Goal: Information Seeking & Learning: Learn about a topic

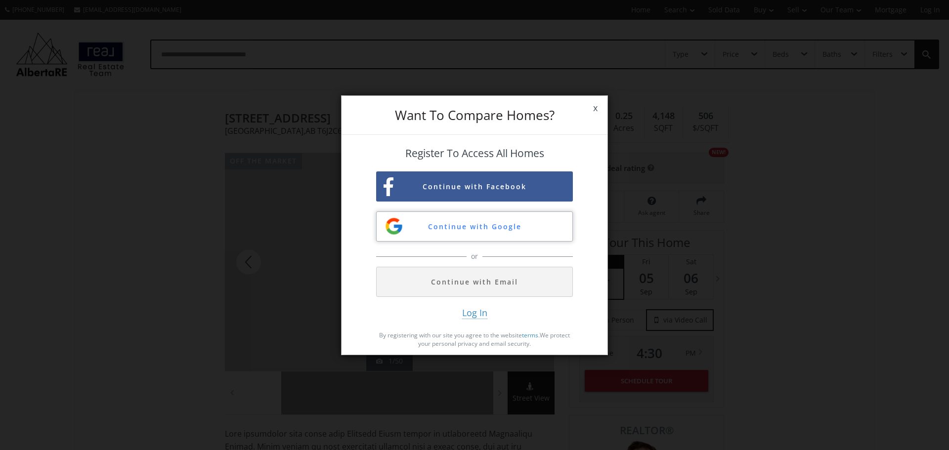
click at [505, 227] on button "Continue with Google" at bounding box center [474, 227] width 197 height 30
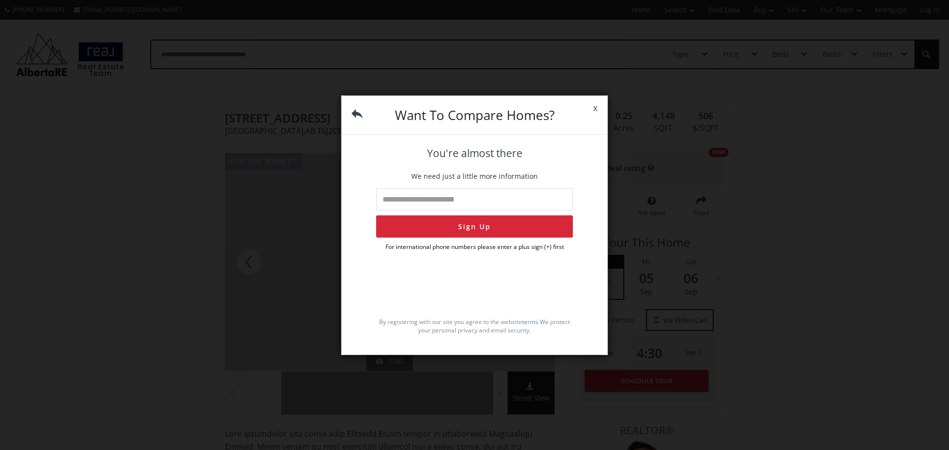
click at [593, 109] on span "x" at bounding box center [595, 108] width 24 height 28
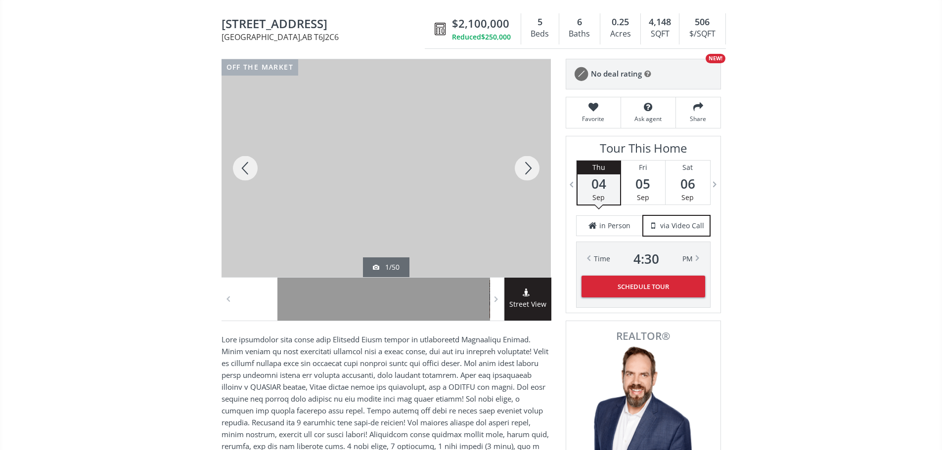
scroll to position [99, 0]
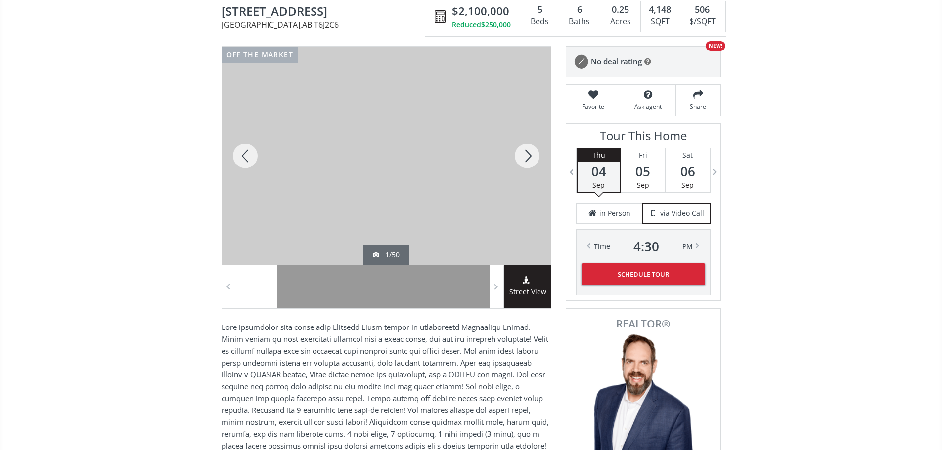
click at [480, 223] on div at bounding box center [385, 156] width 329 height 218
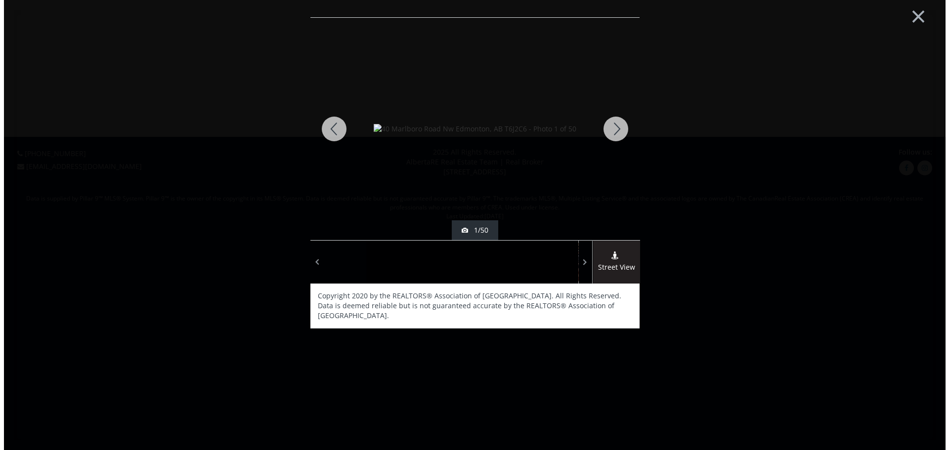
scroll to position [0, 0]
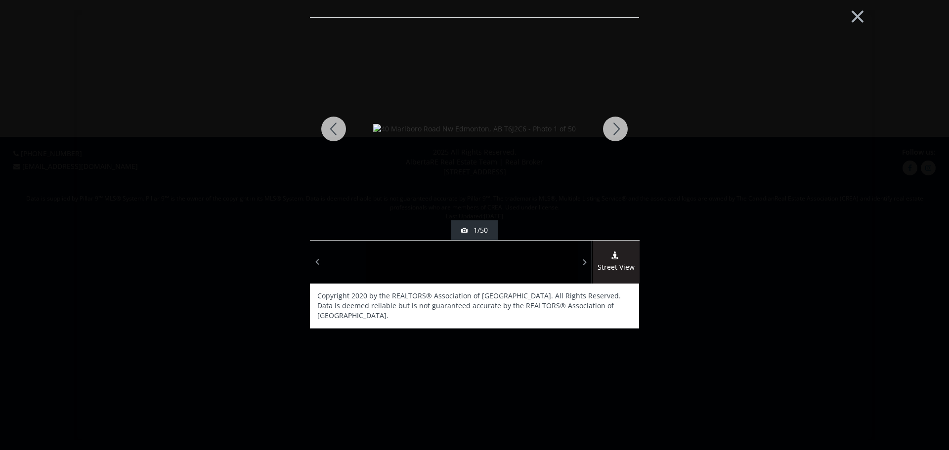
click at [611, 130] on div at bounding box center [615, 129] width 47 height 222
click at [614, 130] on div at bounding box center [615, 129] width 47 height 222
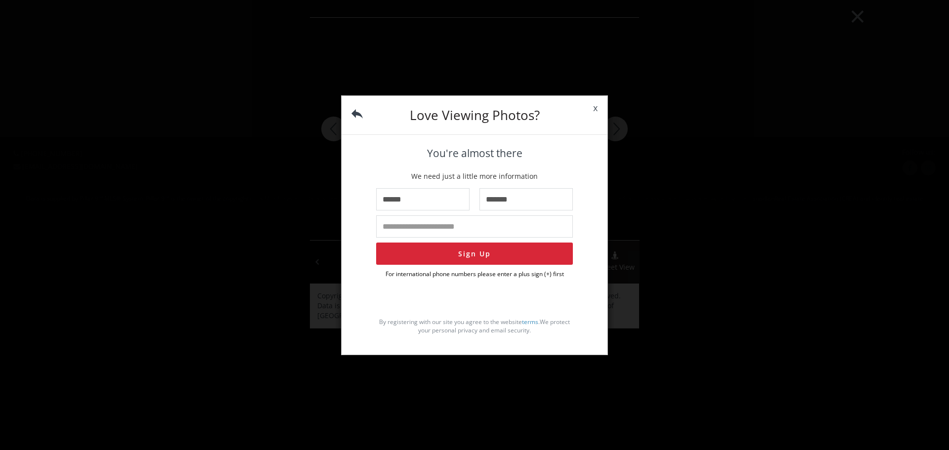
click at [593, 111] on span "x" at bounding box center [595, 108] width 24 height 28
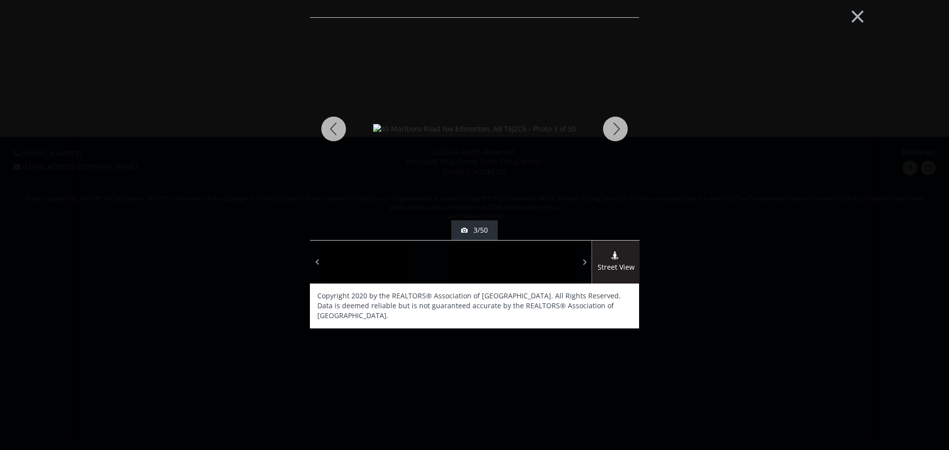
click at [617, 132] on div at bounding box center [615, 129] width 47 height 222
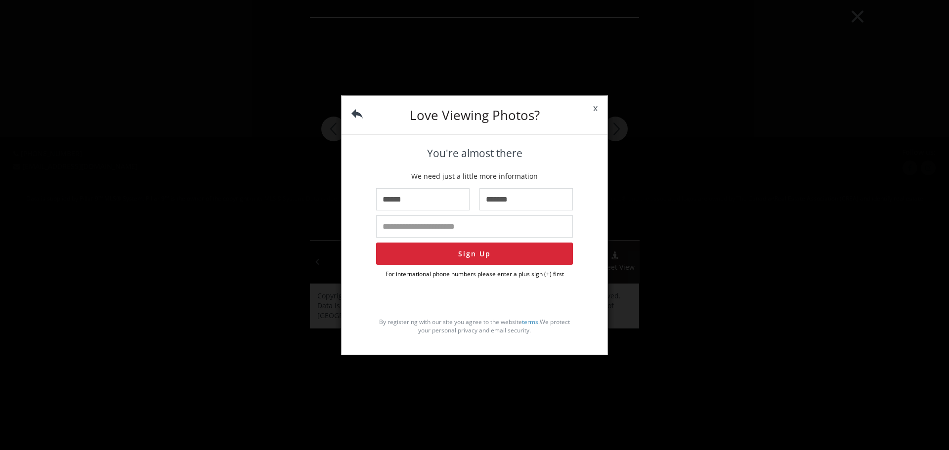
click at [596, 107] on span "x" at bounding box center [595, 108] width 24 height 28
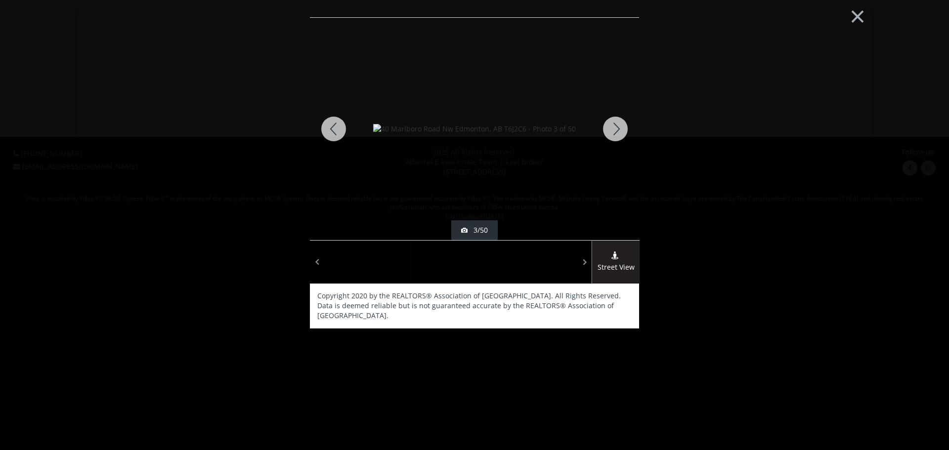
click at [615, 126] on div at bounding box center [615, 129] width 47 height 222
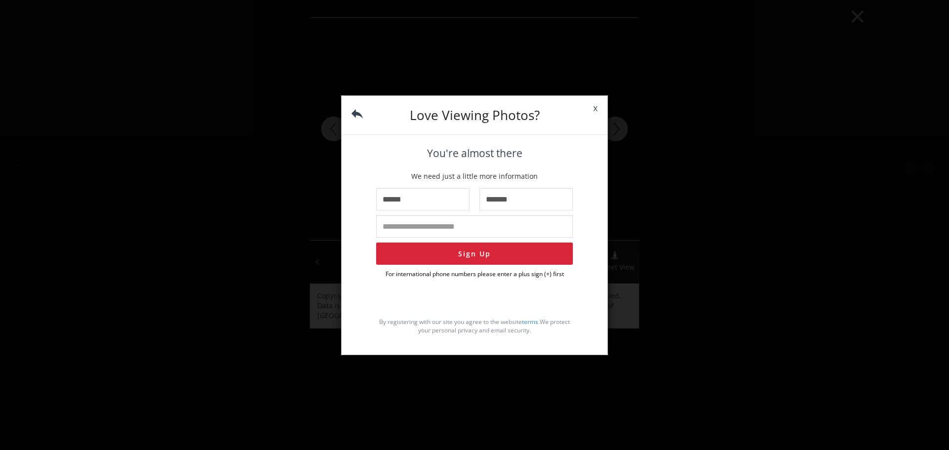
drag, startPoint x: 436, startPoint y: 225, endPoint x: 458, endPoint y: 223, distance: 21.8
click at [437, 225] on input "tel" at bounding box center [474, 227] width 197 height 22
click at [595, 110] on span "x" at bounding box center [595, 108] width 24 height 28
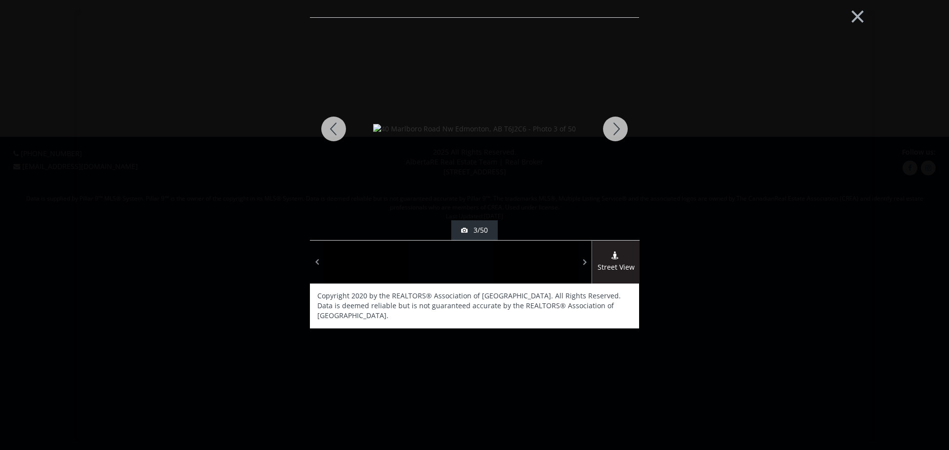
click at [480, 252] on div at bounding box center [472, 262] width 43 height 43
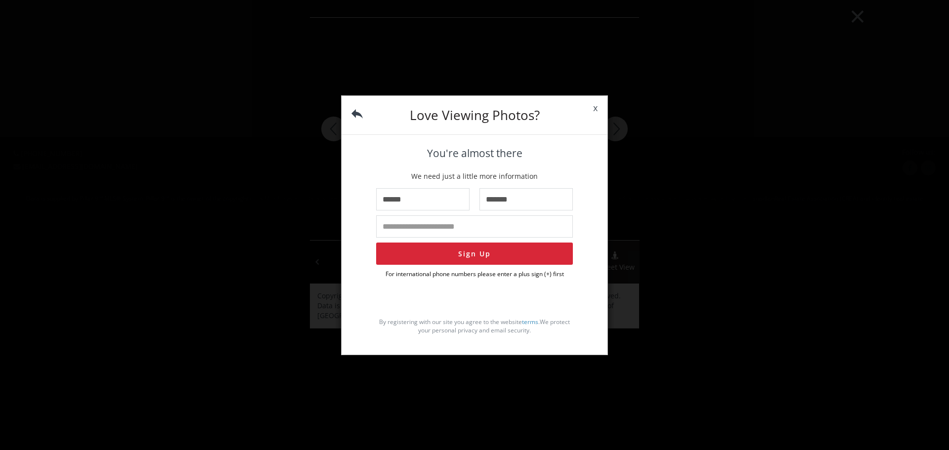
click at [594, 108] on span "x" at bounding box center [595, 108] width 24 height 28
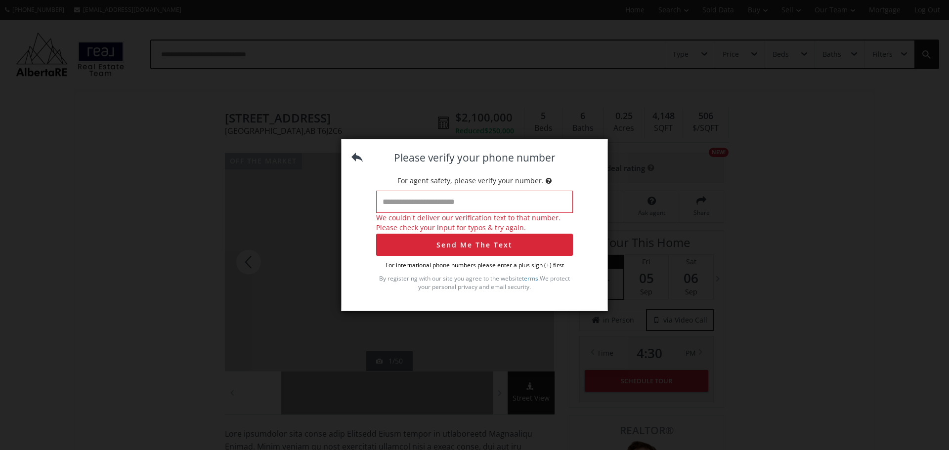
click at [655, 184] on div "Please verify your phone number For agent safety, please verify your number. We…" at bounding box center [474, 225] width 949 height 450
click at [361, 152] on img at bounding box center [356, 157] width 11 height 11
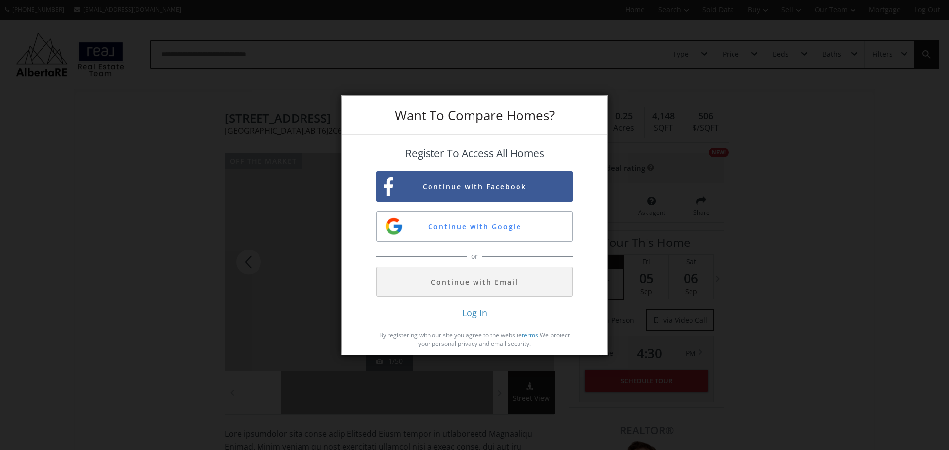
click at [670, 108] on div "Want To Compare Homes? Register To Access All Homes Continue with Facebook Cont…" at bounding box center [474, 225] width 949 height 450
click at [731, 171] on div "Want To Compare Homes? Register To Access All Homes Continue with Facebook Cont…" at bounding box center [474, 225] width 949 height 450
click at [833, 186] on div "Want To Compare Homes? Register To Access All Homes Continue with Facebook Cont…" at bounding box center [474, 225] width 949 height 450
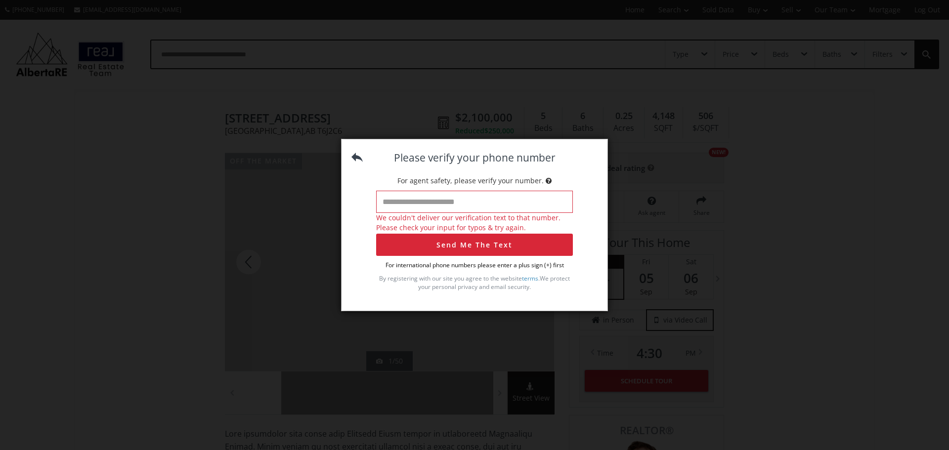
click at [358, 158] on img at bounding box center [356, 157] width 11 height 11
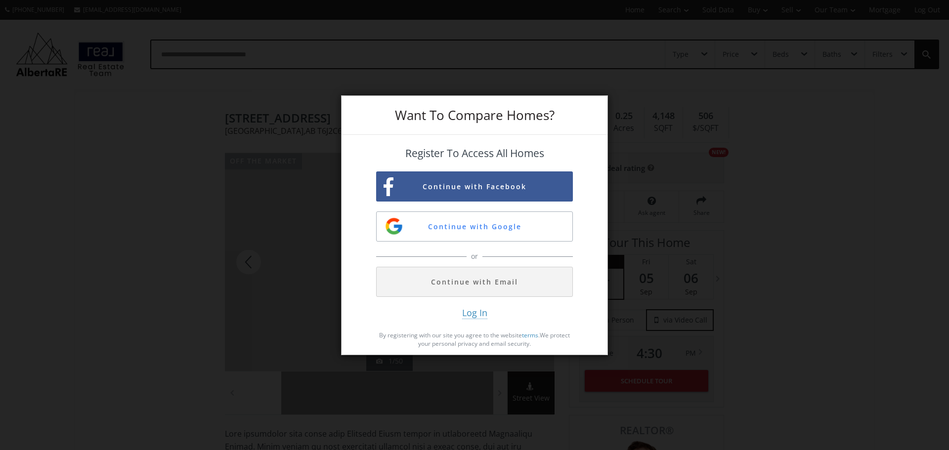
click at [290, 150] on div "Want To Compare Homes? Register To Access All Homes Continue with Facebook Cont…" at bounding box center [474, 225] width 949 height 450
click at [17, 23] on div "Want To Compare Homes? Register To Access All Homes Continue with Facebook Cont…" at bounding box center [474, 225] width 949 height 450
click at [662, 119] on div "Want To Compare Homes? Register To Access All Homes Continue with Facebook Cont…" at bounding box center [474, 225] width 949 height 450
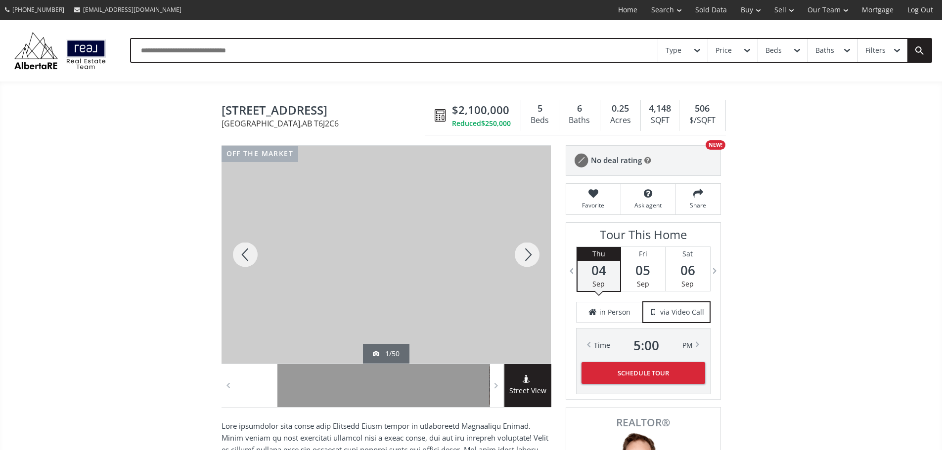
click at [526, 262] on div at bounding box center [526, 255] width 47 height 218
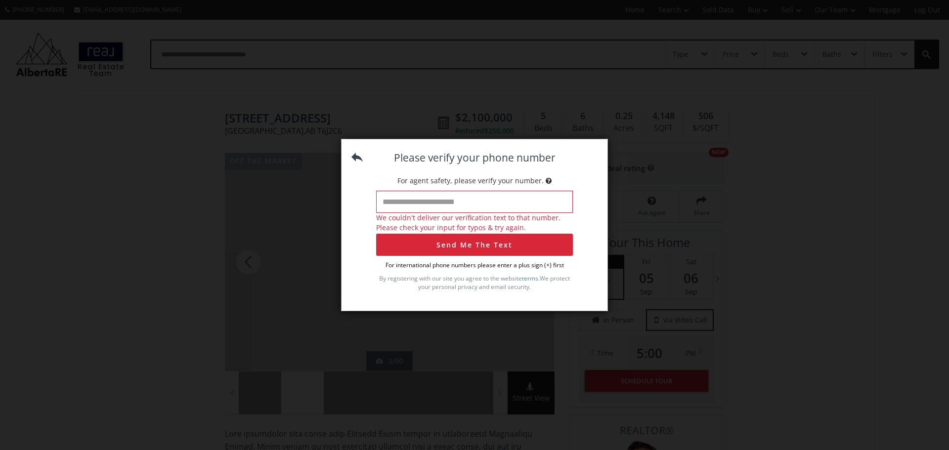
click at [526, 262] on p "For international phone numbers please enter a plus sign (+) first" at bounding box center [474, 265] width 197 height 8
click at [141, 130] on div "Please verify your phone number For agent safety, please verify your number. We…" at bounding box center [474, 225] width 949 height 450
